Goal: Communication & Community: Answer question/provide support

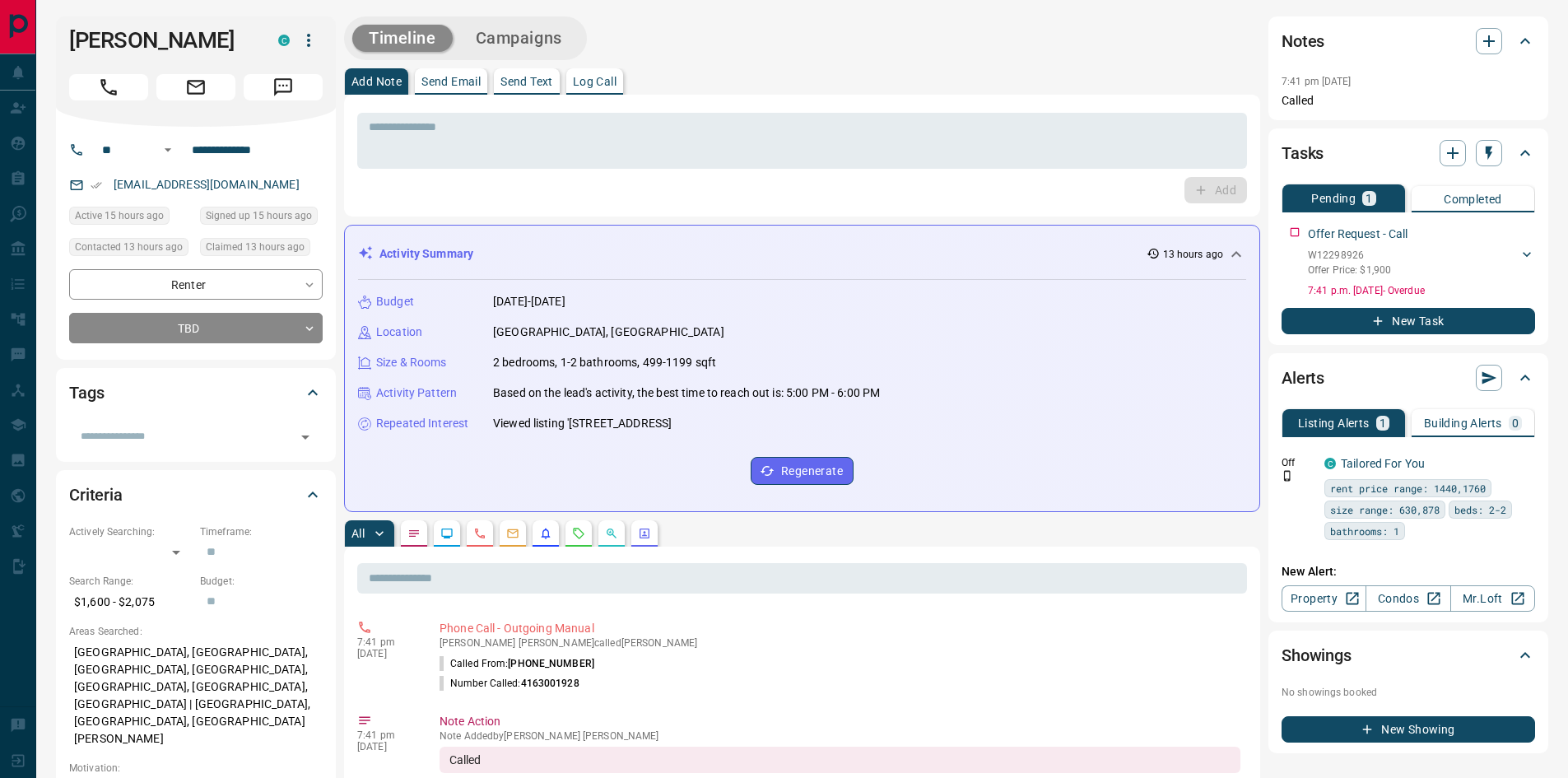
click at [378, 198] on div "Add" at bounding box center [802, 190] width 890 height 27
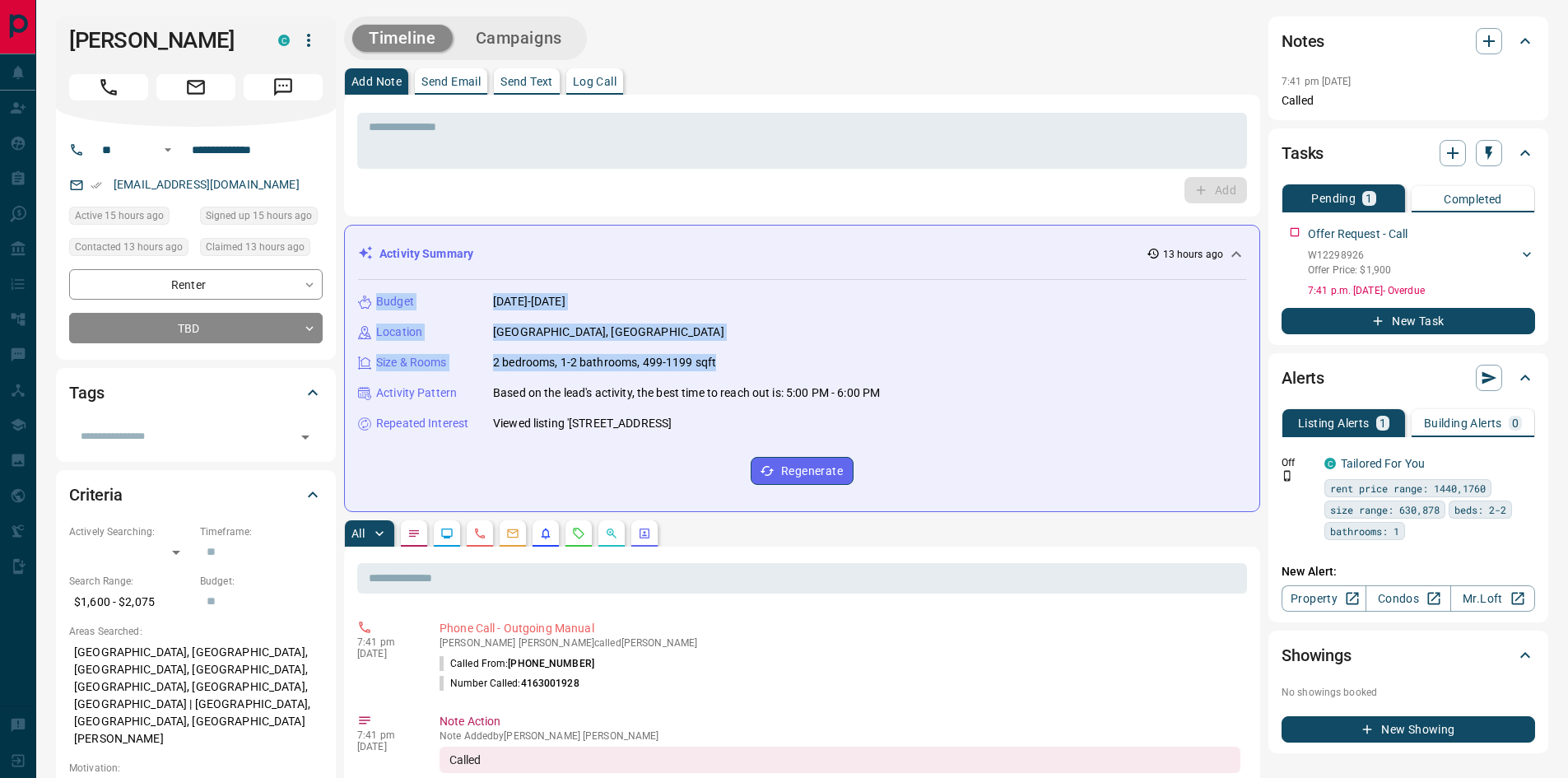
drag, startPoint x: 376, startPoint y: 296, endPoint x: 628, endPoint y: 365, distance: 261.3
click at [771, 364] on div "Budget [DATE]-[DATE] Location [GEOGRAPHIC_DATA], [GEOGRAPHIC_DATA] Size & Rooms…" at bounding box center [802, 389] width 888 height 218
copy div "Budget [DATE]-[DATE] Location [GEOGRAPHIC_DATA], [GEOGRAPHIC_DATA] Size & Rooms…"
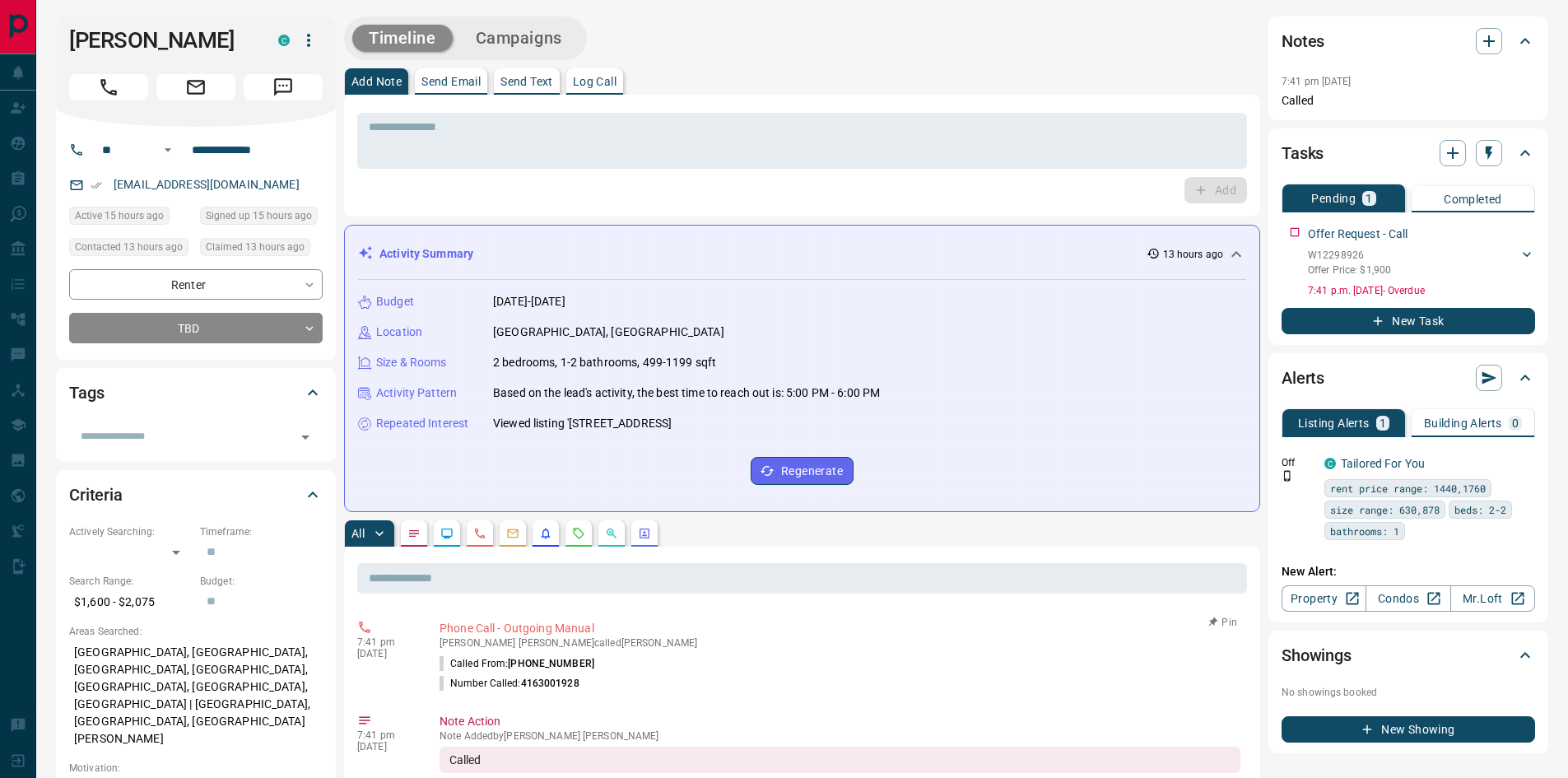
click at [756, 678] on li "Number Called: [PHONE_NUMBER]" at bounding box center [839, 683] width 801 height 20
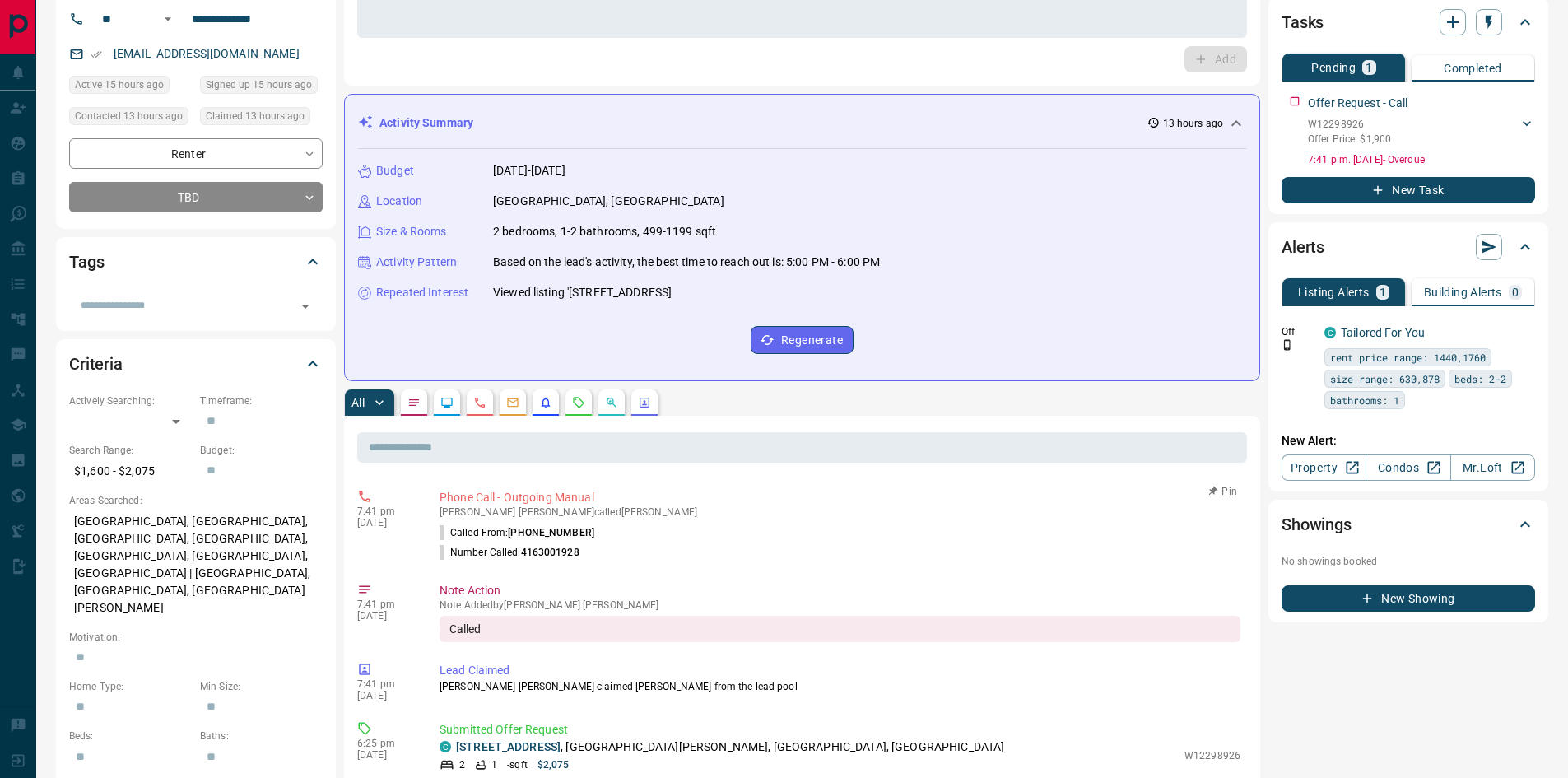
scroll to position [494, 0]
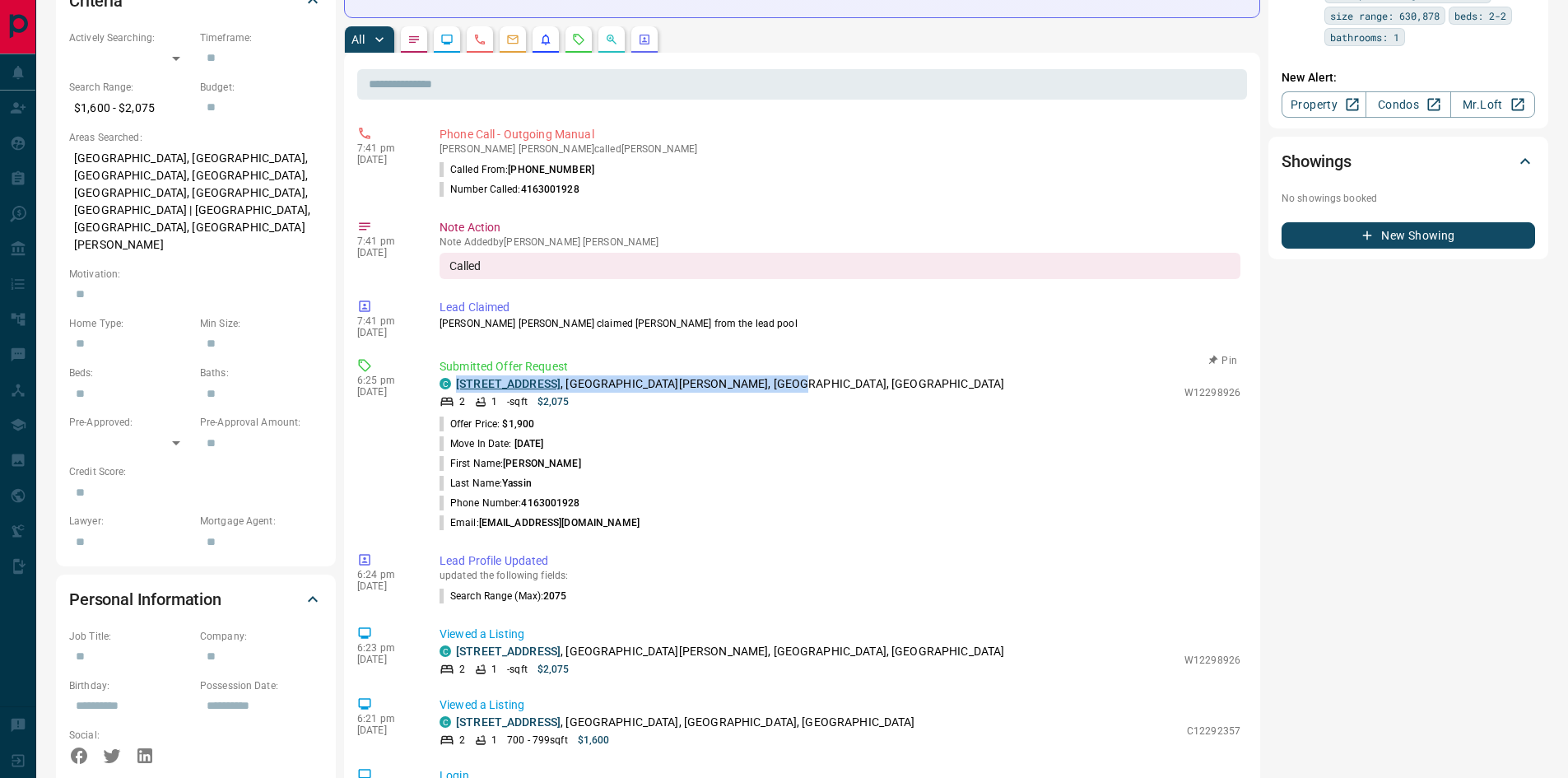
drag, startPoint x: 808, startPoint y: 380, endPoint x: 457, endPoint y: 379, distance: 351.0
click at [457, 379] on div "C [STREET_ADDRESS][PERSON_NAME]" at bounding box center [808, 384] width 736 height 17
copy p "[STREET_ADDRESS][PERSON_NAME]"
click at [672, 459] on li "First Name: [PERSON_NAME]" at bounding box center [839, 463] width 801 height 20
click at [549, 380] on link "[STREET_ADDRESS]" at bounding box center [508, 383] width 105 height 13
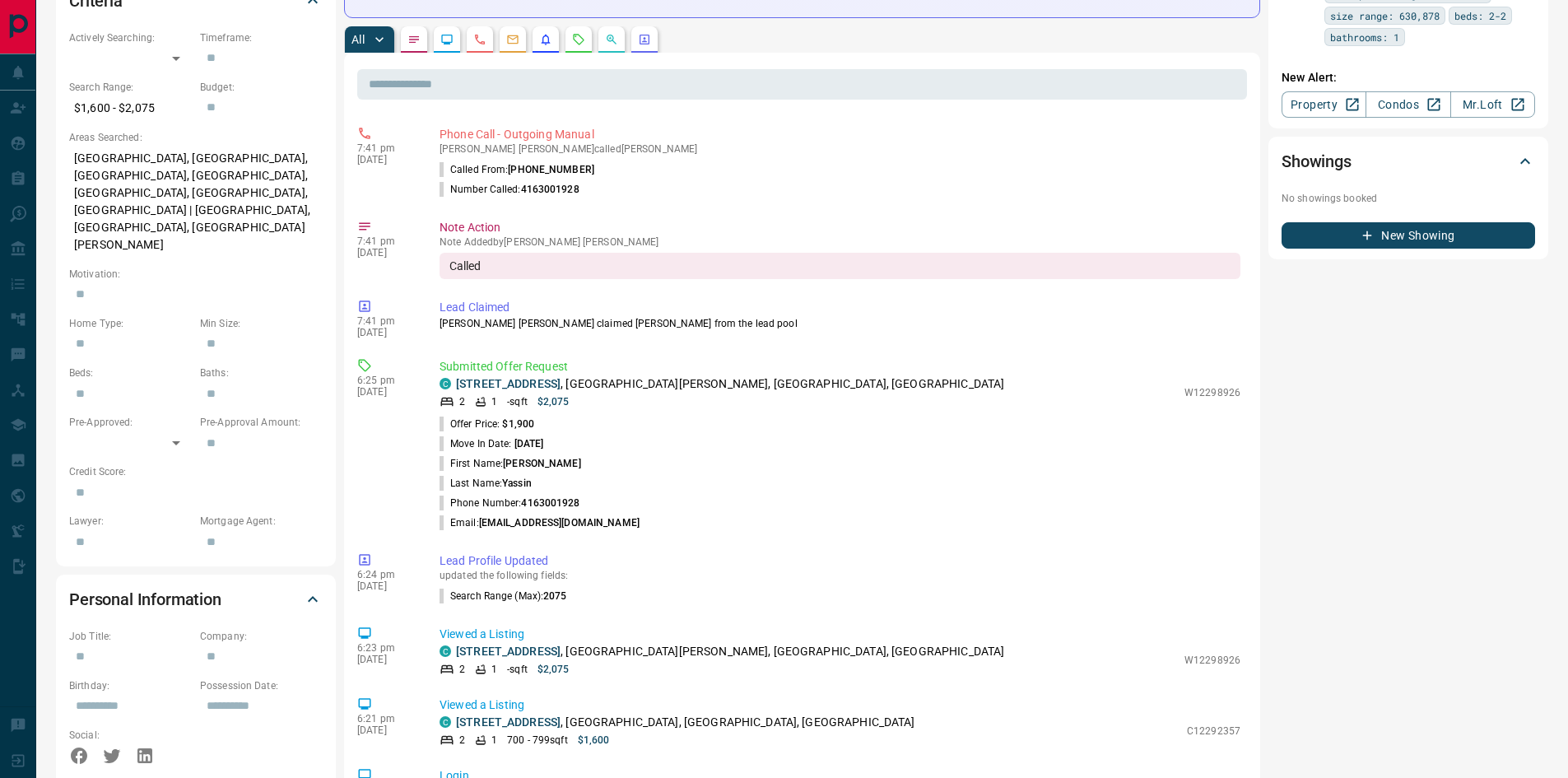
click at [711, 69] on div "​ 7:41 pm [DATE] Phone Call - Outgoing Manual [PERSON_NAME] [PERSON_NAME] calle…" at bounding box center [802, 745] width 916 height 1384
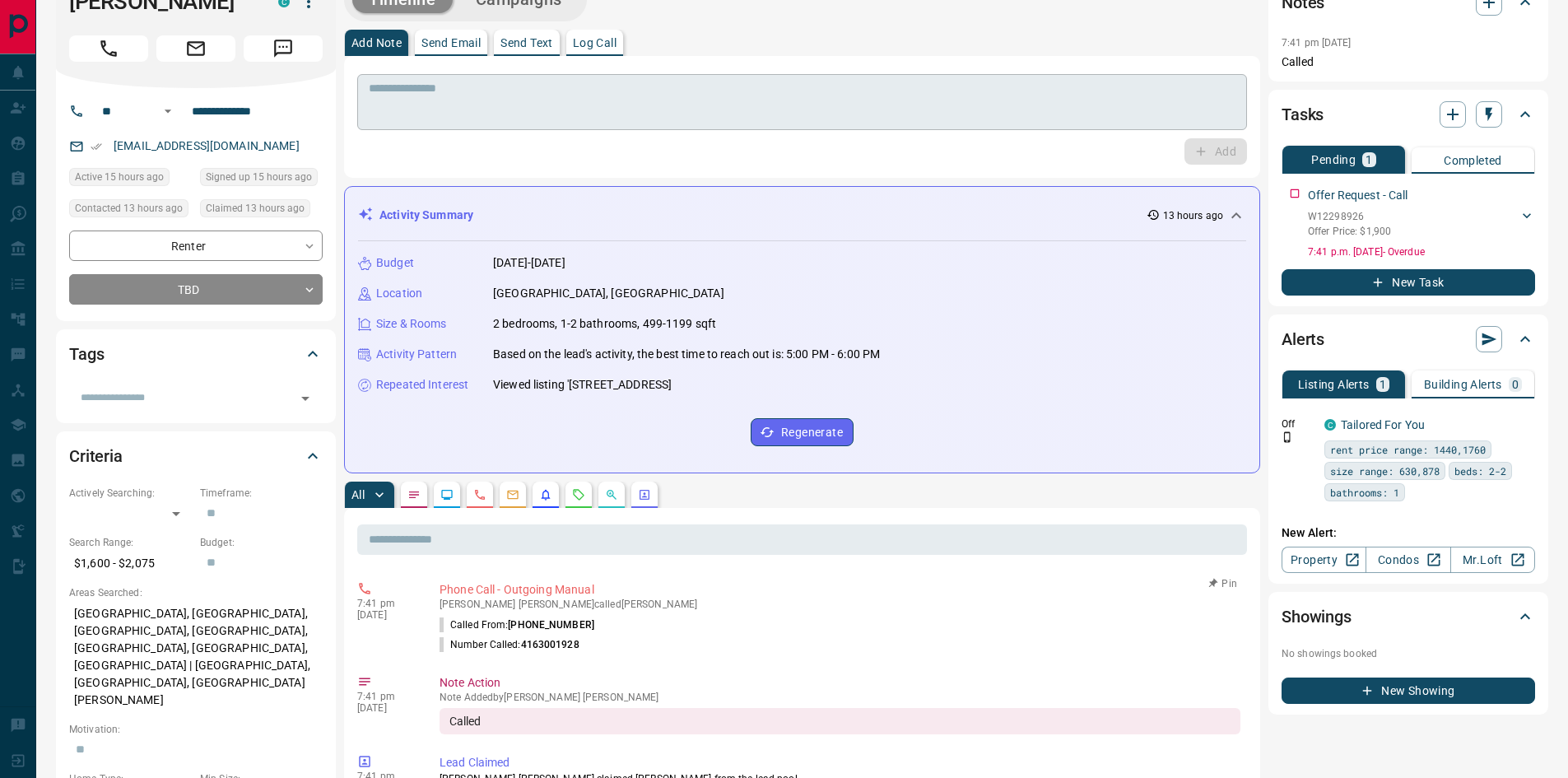
scroll to position [0, 0]
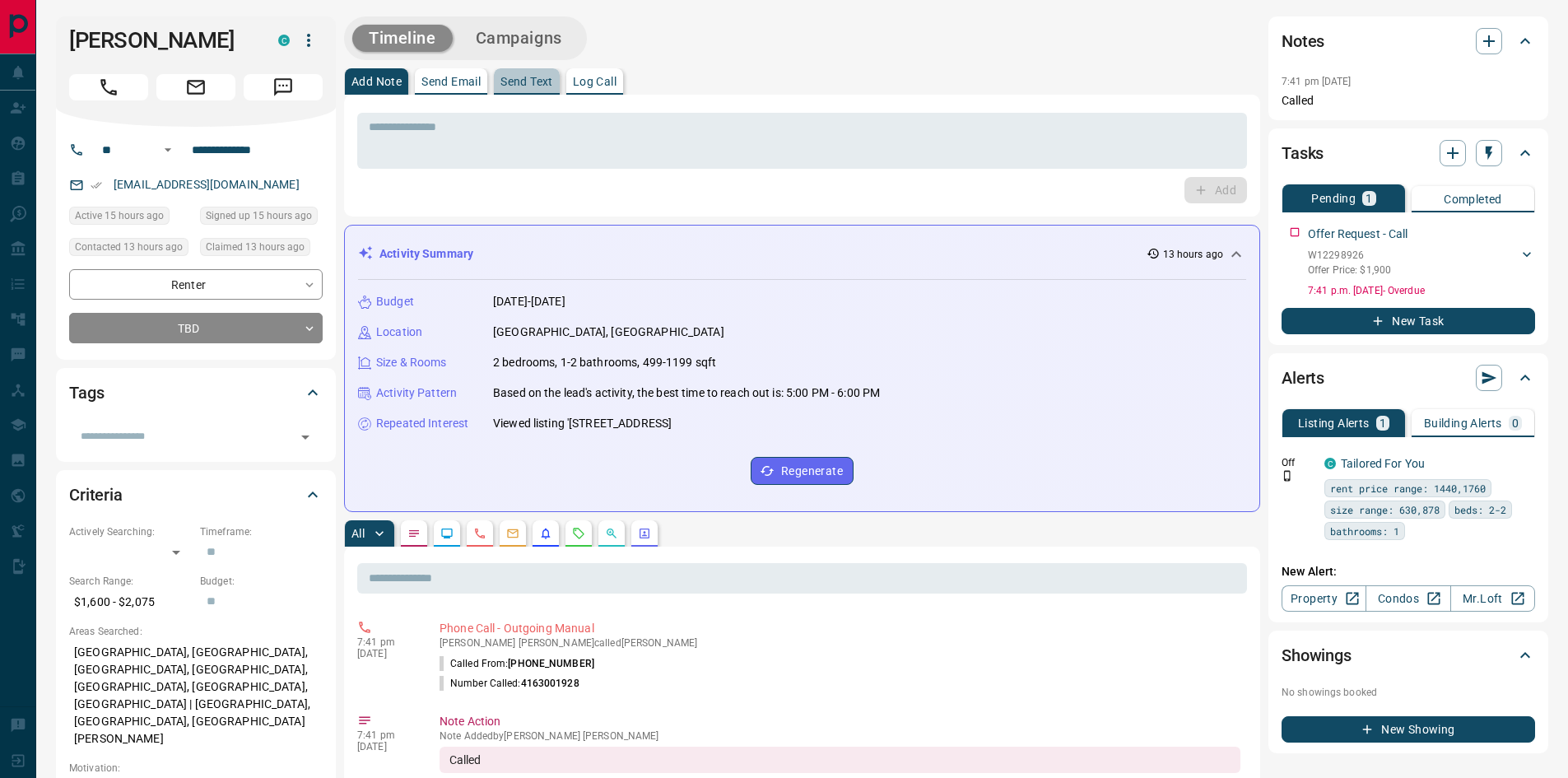
click at [530, 87] on p "Send Text" at bounding box center [526, 81] width 52 height 11
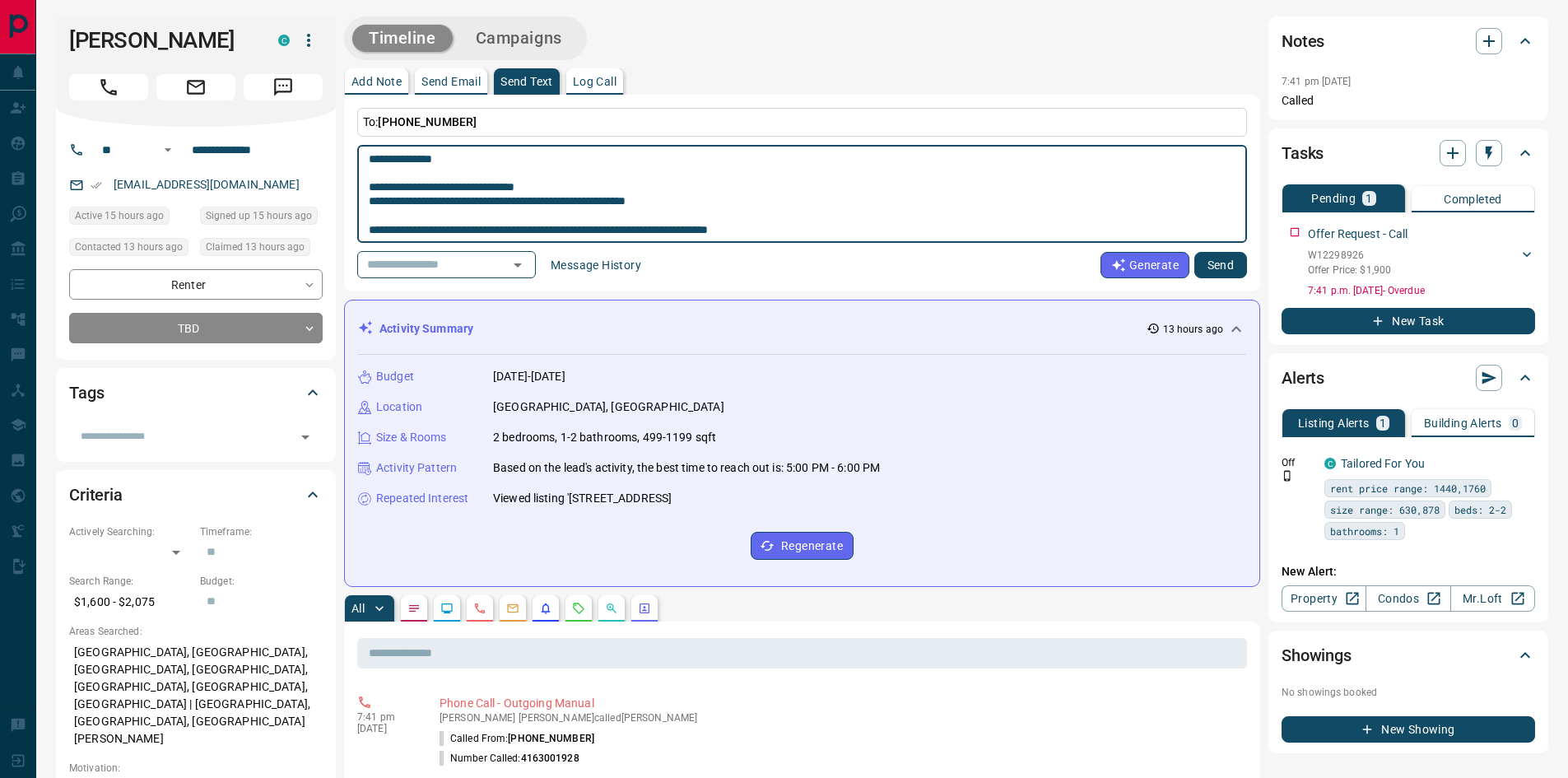
scroll to position [441, 0]
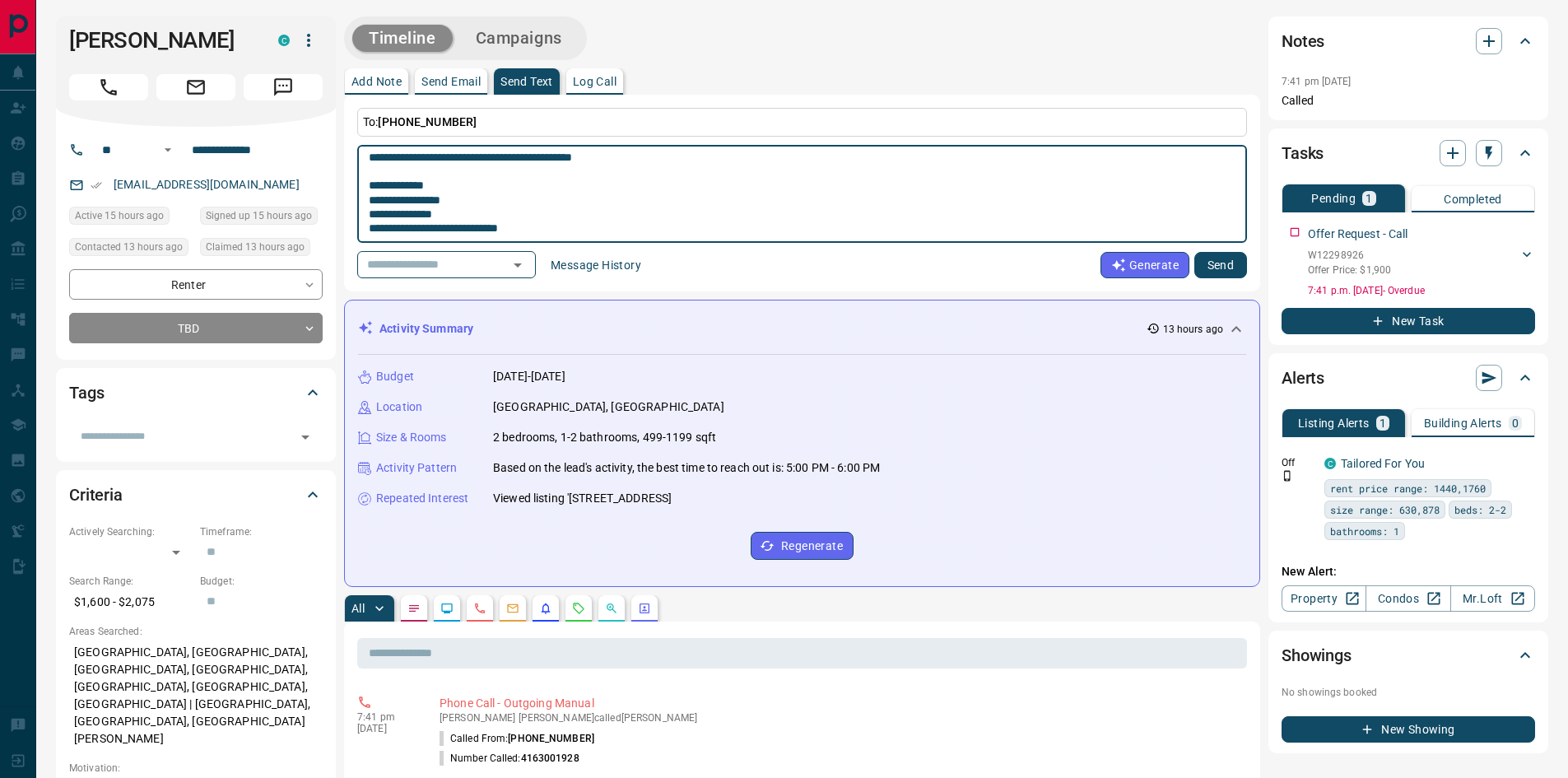
type textarea "**********"
click at [1208, 264] on button "Send" at bounding box center [1220, 264] width 52 height 27
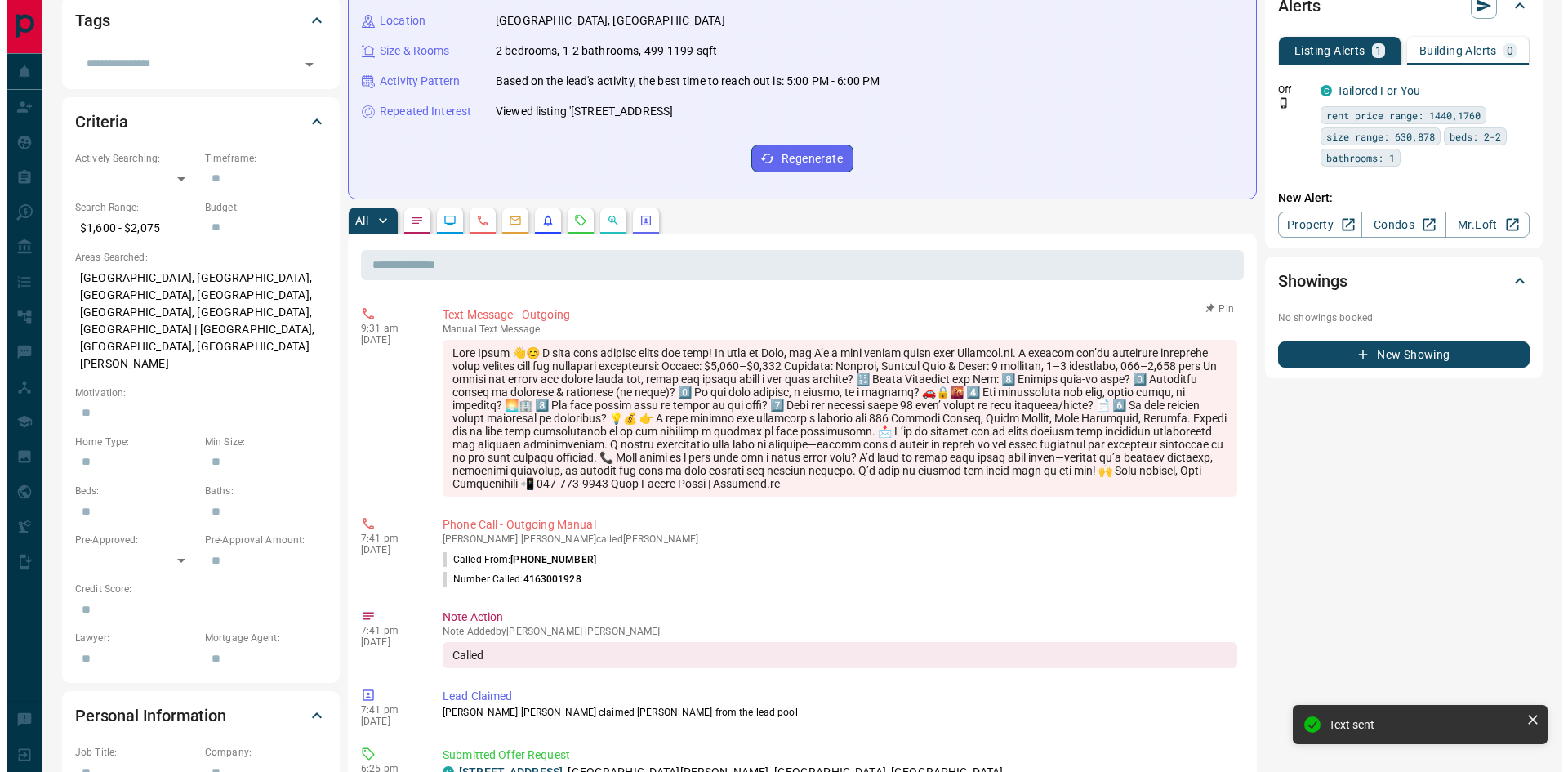
scroll to position [0, 0]
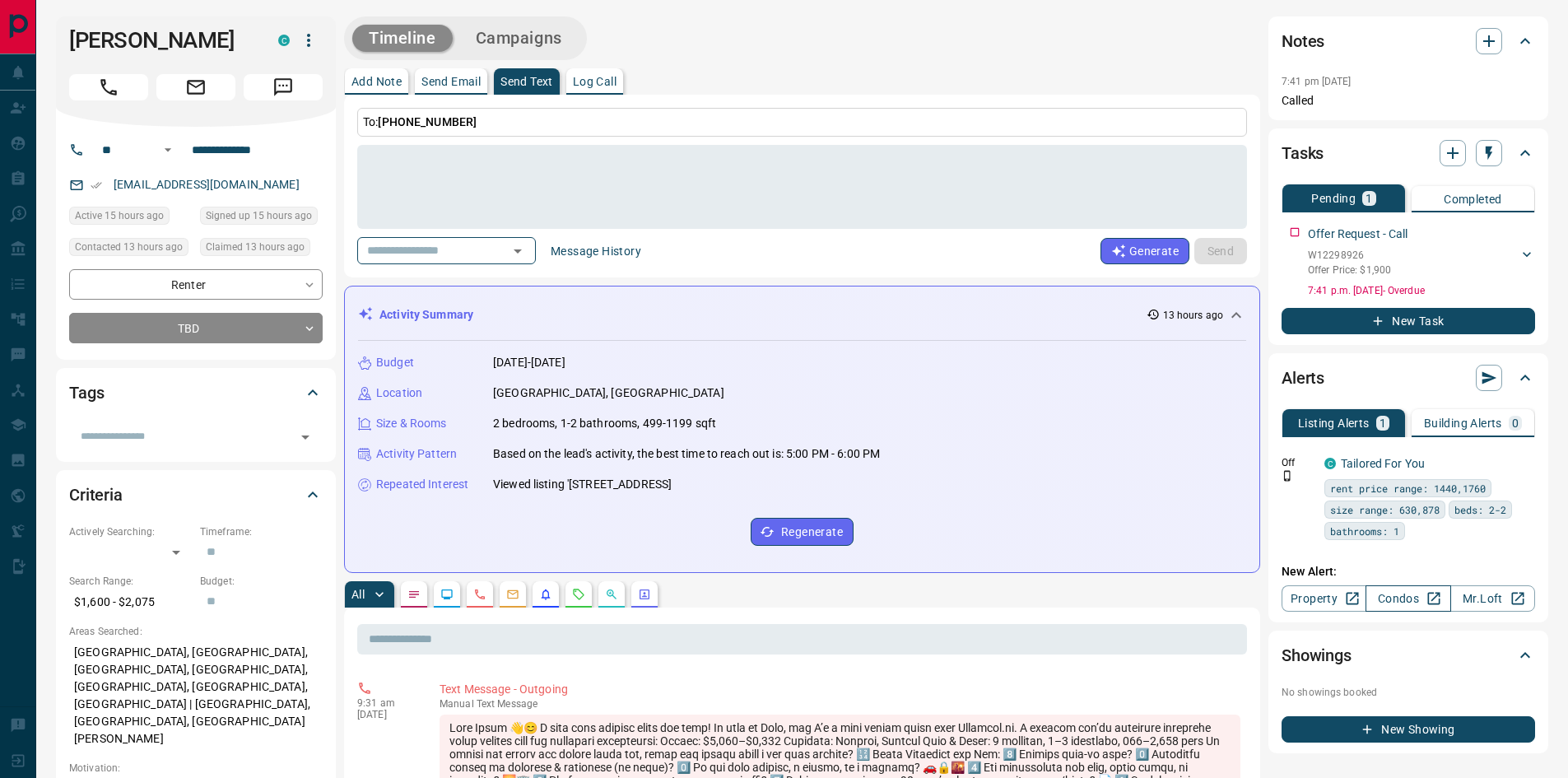
click at [1414, 604] on link "Condos" at bounding box center [1408, 599] width 85 height 27
drag, startPoint x: 257, startPoint y: 185, endPoint x: 112, endPoint y: 185, distance: 145.0
click at [112, 185] on div "[EMAIL_ADDRESS][DOMAIN_NAME]" at bounding box center [196, 185] width 253 height 27
copy link "[EMAIL_ADDRESS][DOMAIN_NAME]"
click at [383, 87] on p "Add Note" at bounding box center [376, 81] width 50 height 11
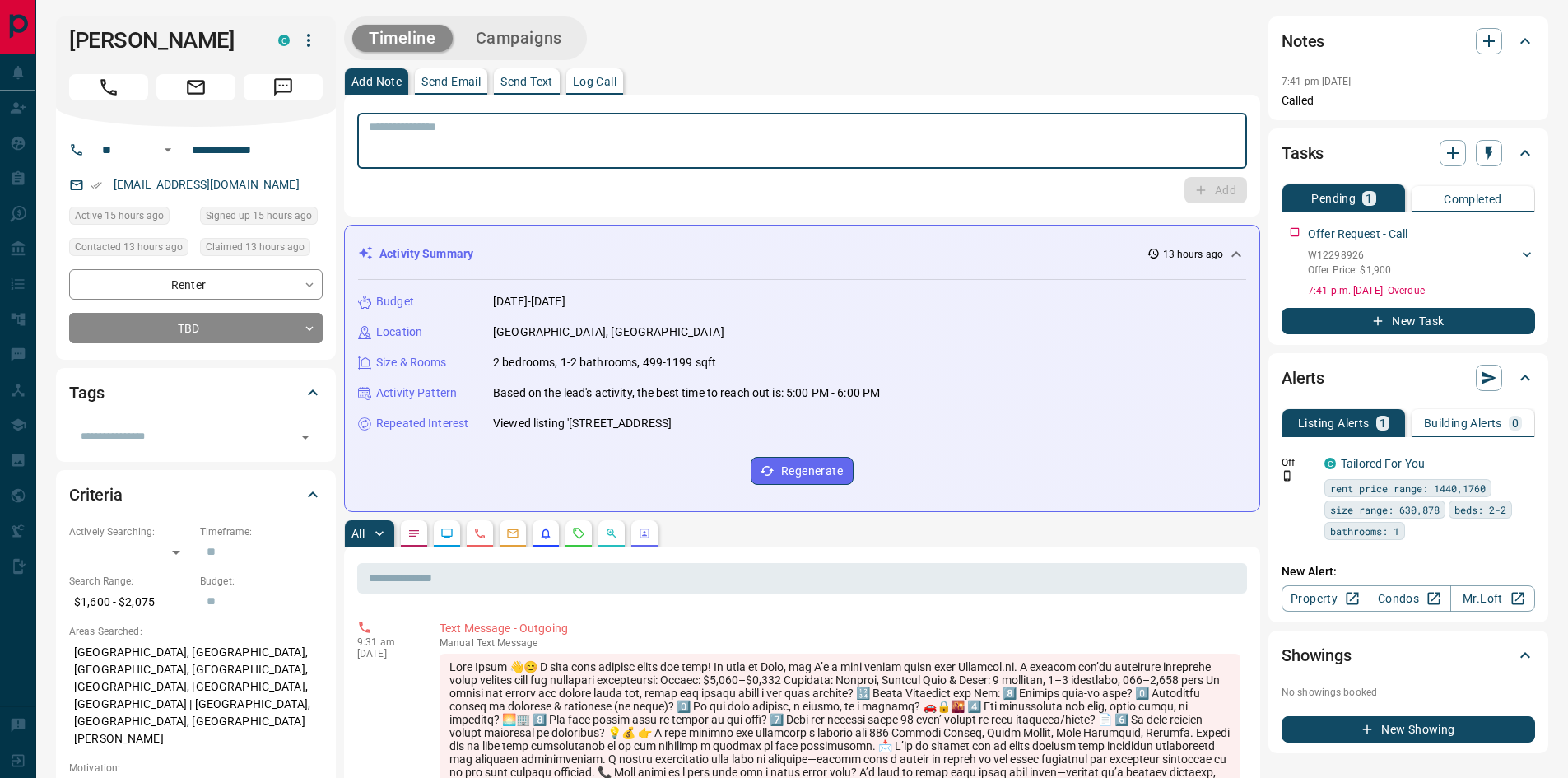
paste textarea "**********"
type textarea "**********"
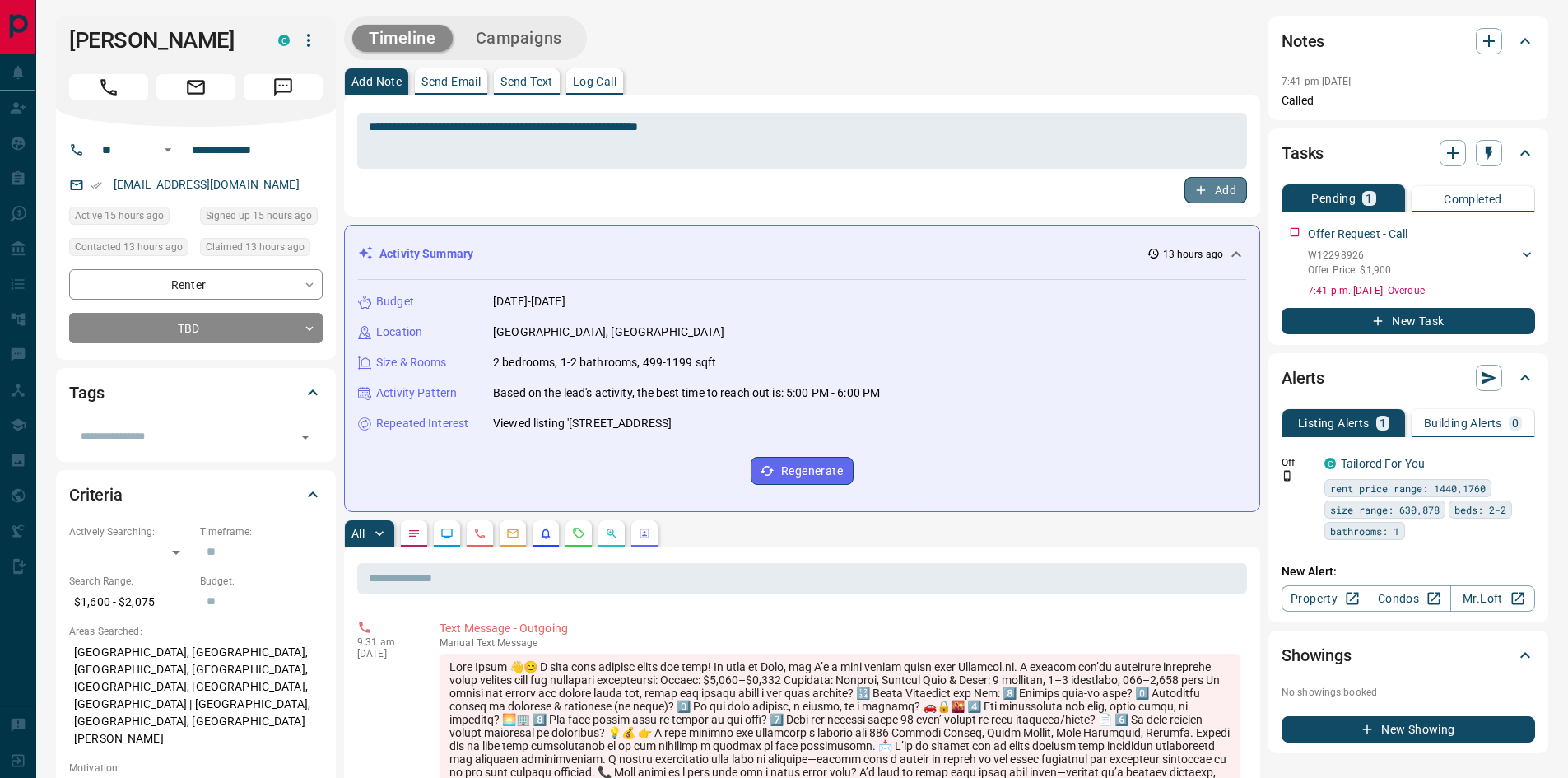
click at [1206, 197] on icon "button" at bounding box center [1200, 190] width 15 height 15
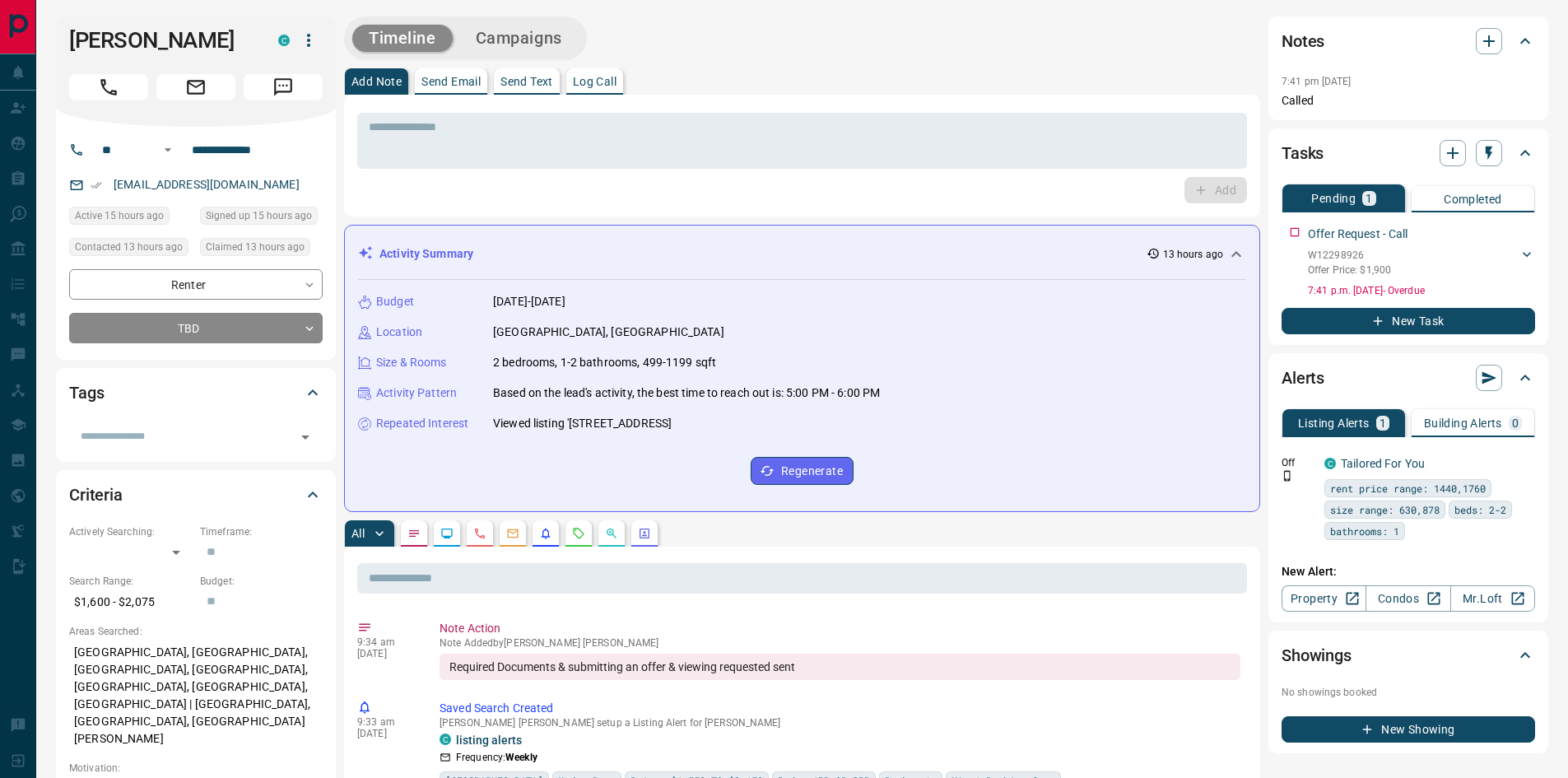
click at [1433, 325] on button "New Task" at bounding box center [1408, 321] width 253 height 27
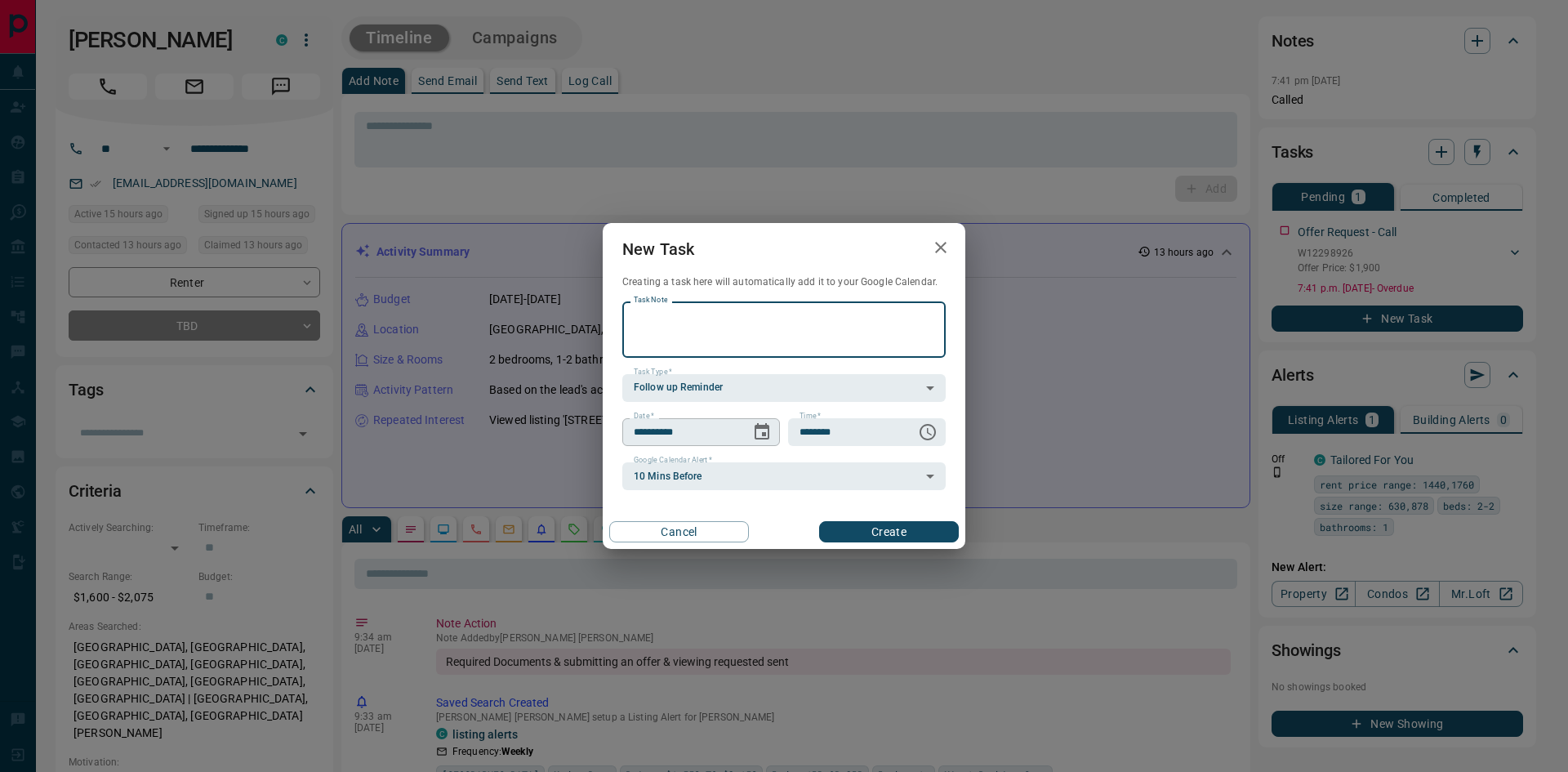
click at [762, 433] on icon "Choose date, selected date is Aug 19, 2025" at bounding box center [761, 431] width 14 height 16
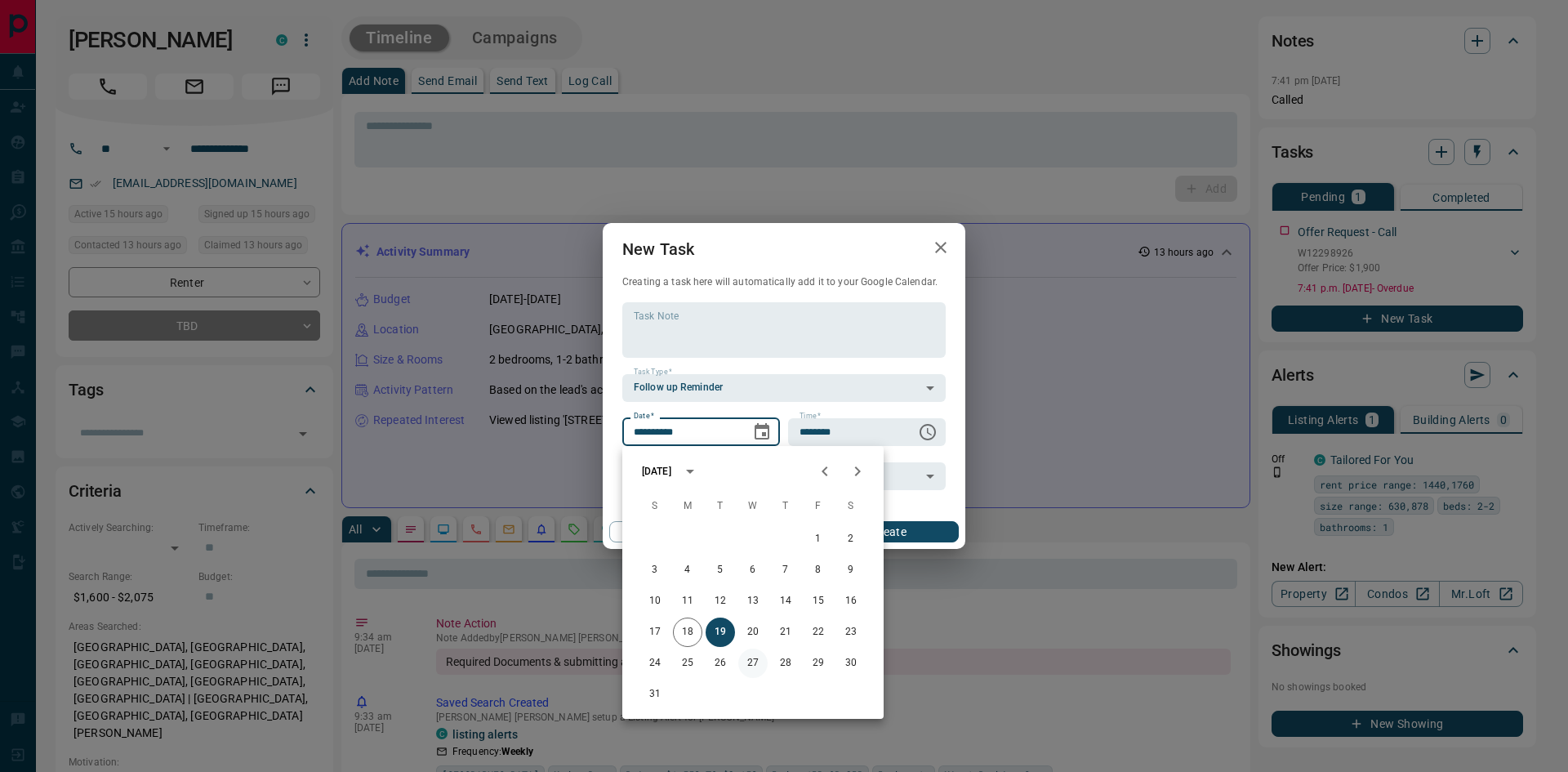
click at [755, 666] on button "27" at bounding box center [753, 663] width 30 height 30
type input "**********"
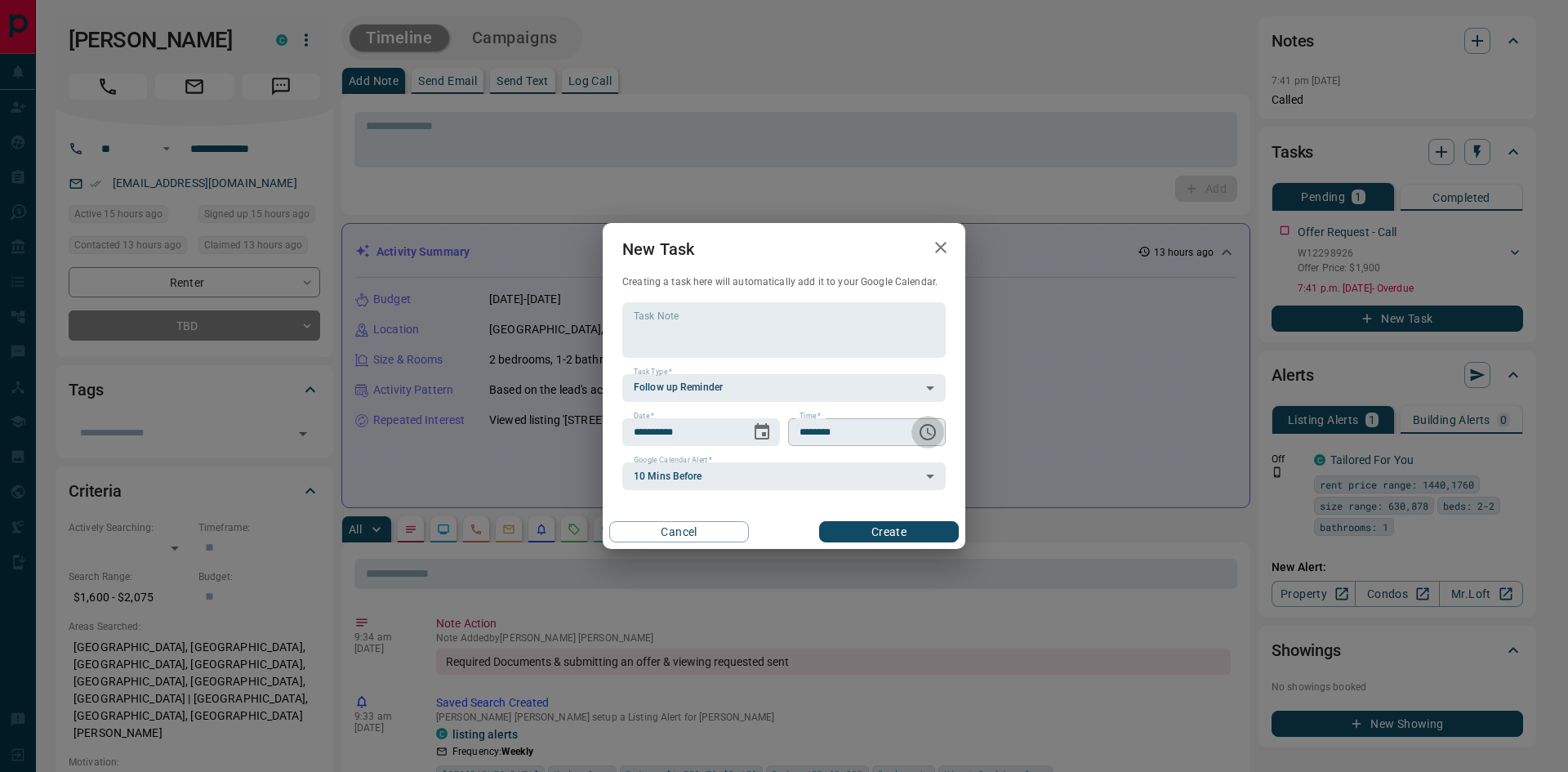
click at [930, 434] on icon "Choose time, selected time is 6:00 AM" at bounding box center [929, 431] width 5 height 8
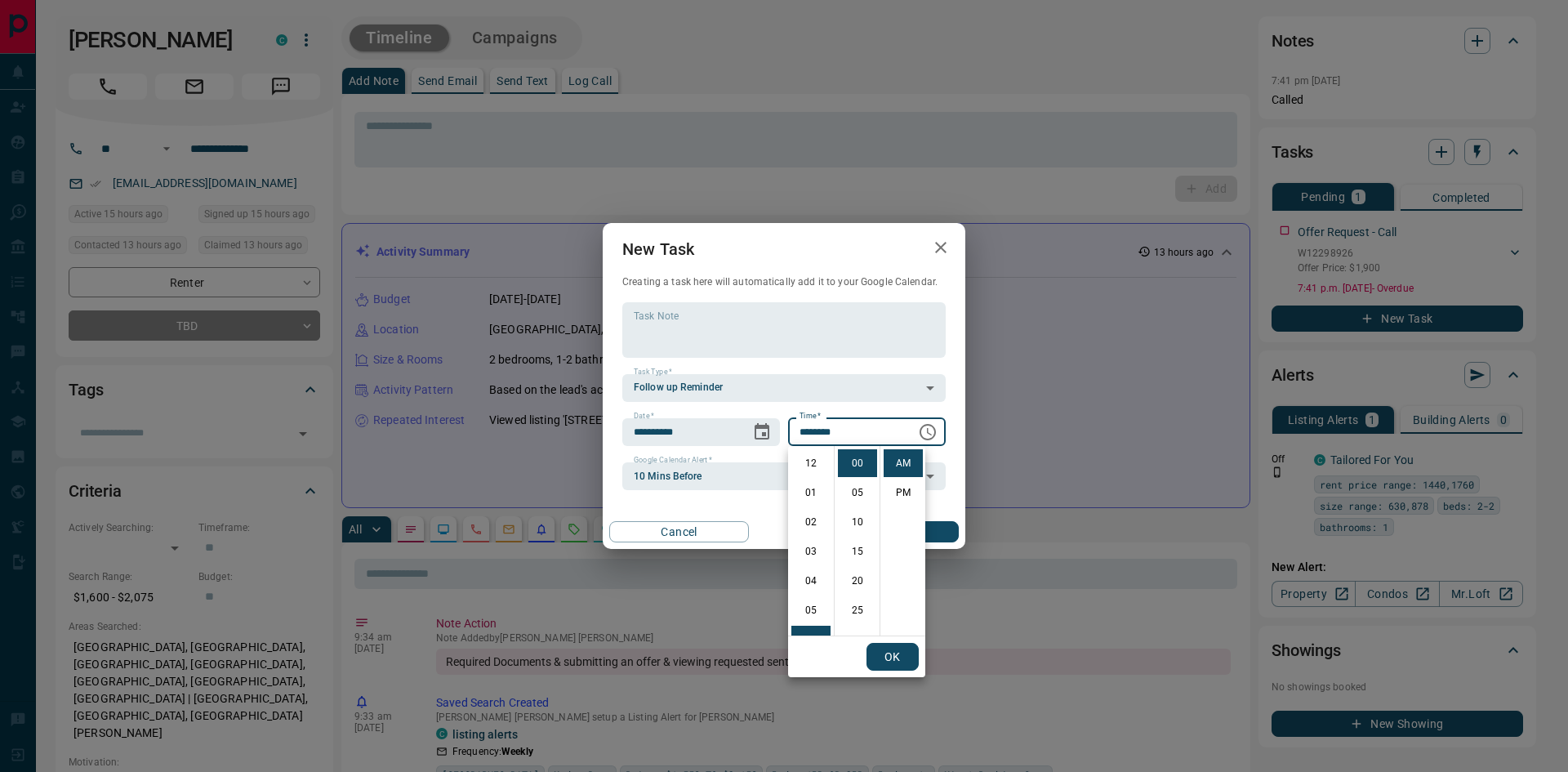
scroll to position [176, 0]
click at [903, 487] on li "PM" at bounding box center [904, 493] width 39 height 28
type input "********"
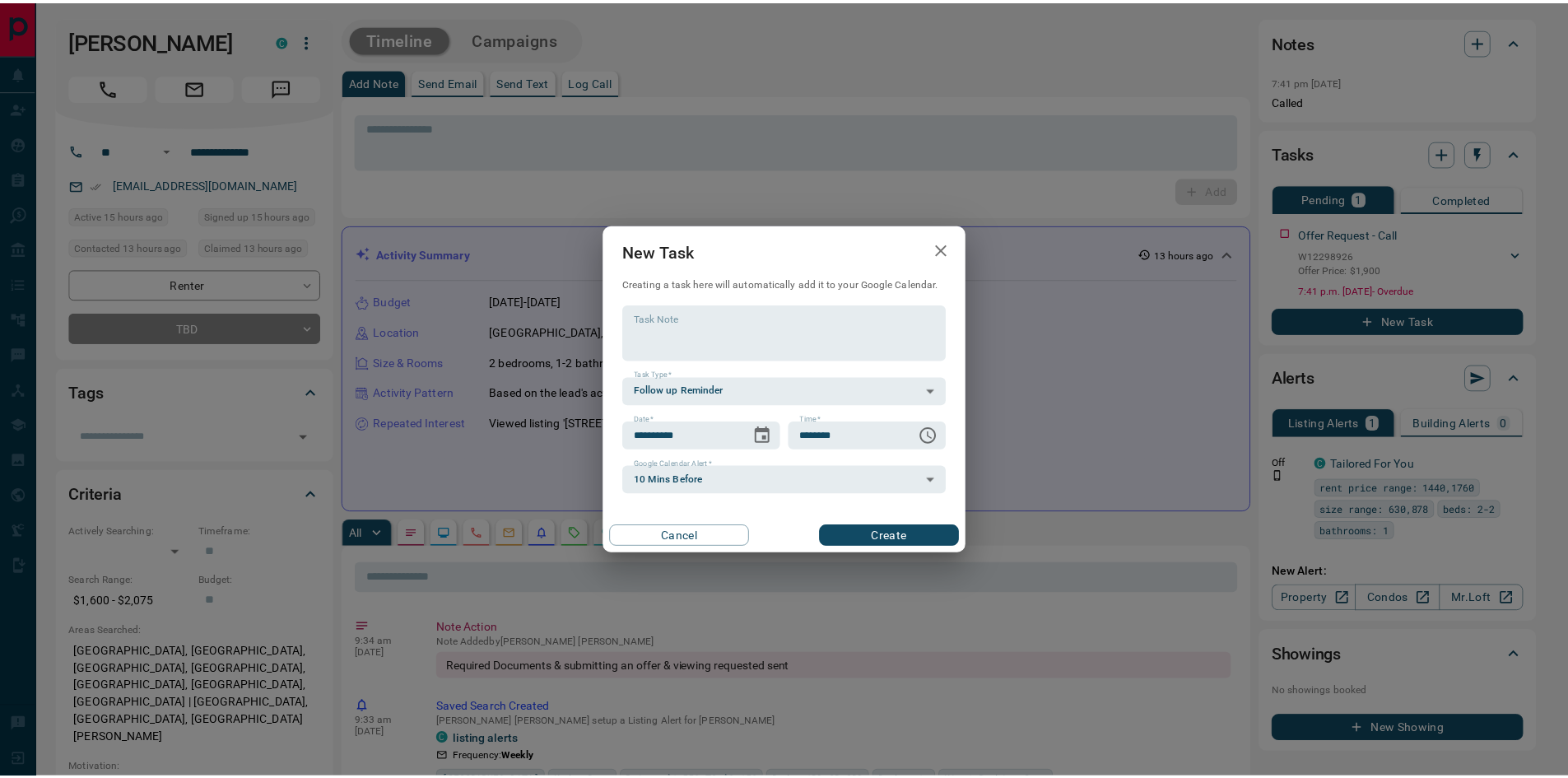
scroll to position [25, 0]
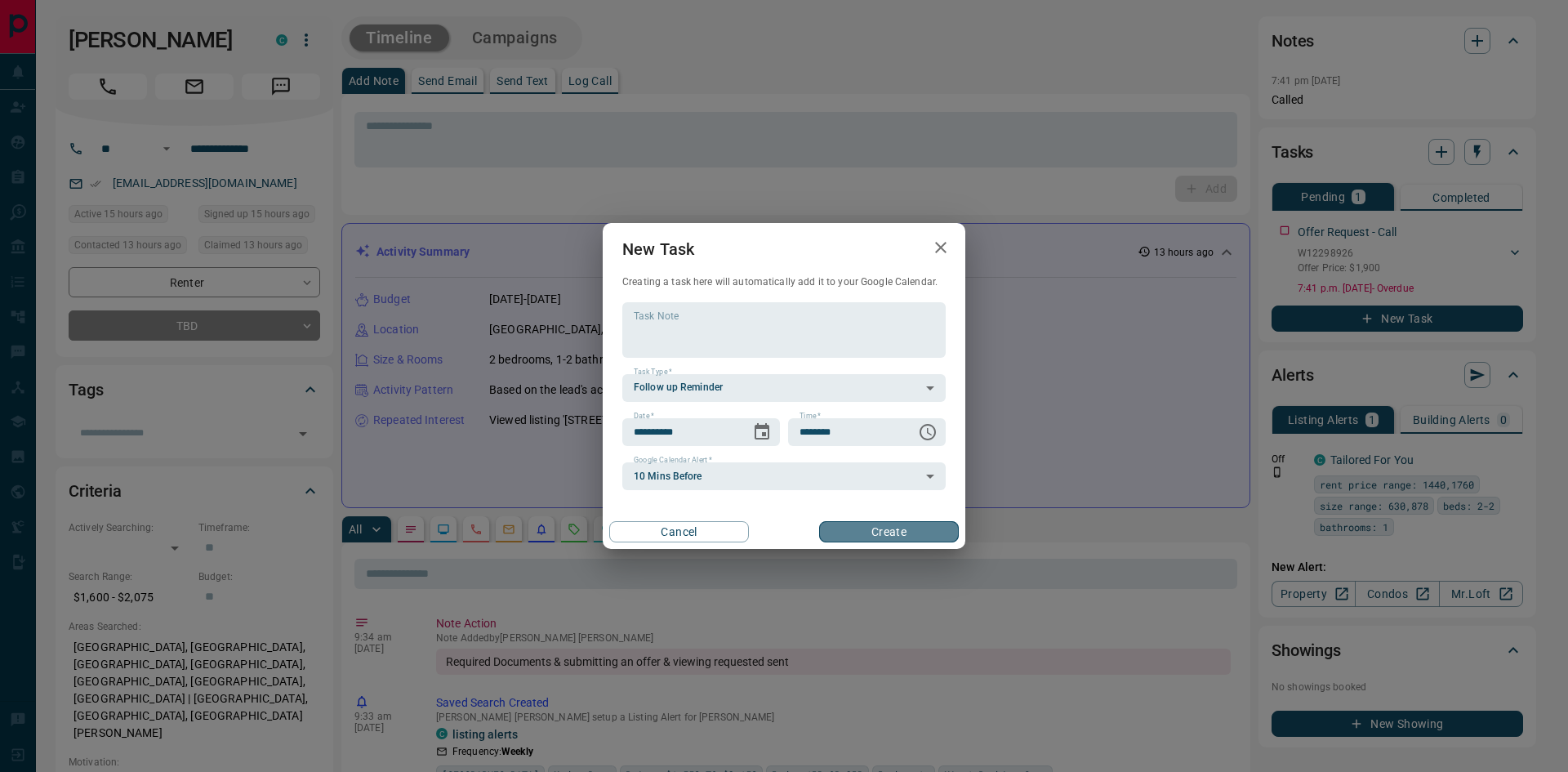
click at [899, 533] on button "Create" at bounding box center [889, 532] width 140 height 21
